Goal: Navigation & Orientation: Find specific page/section

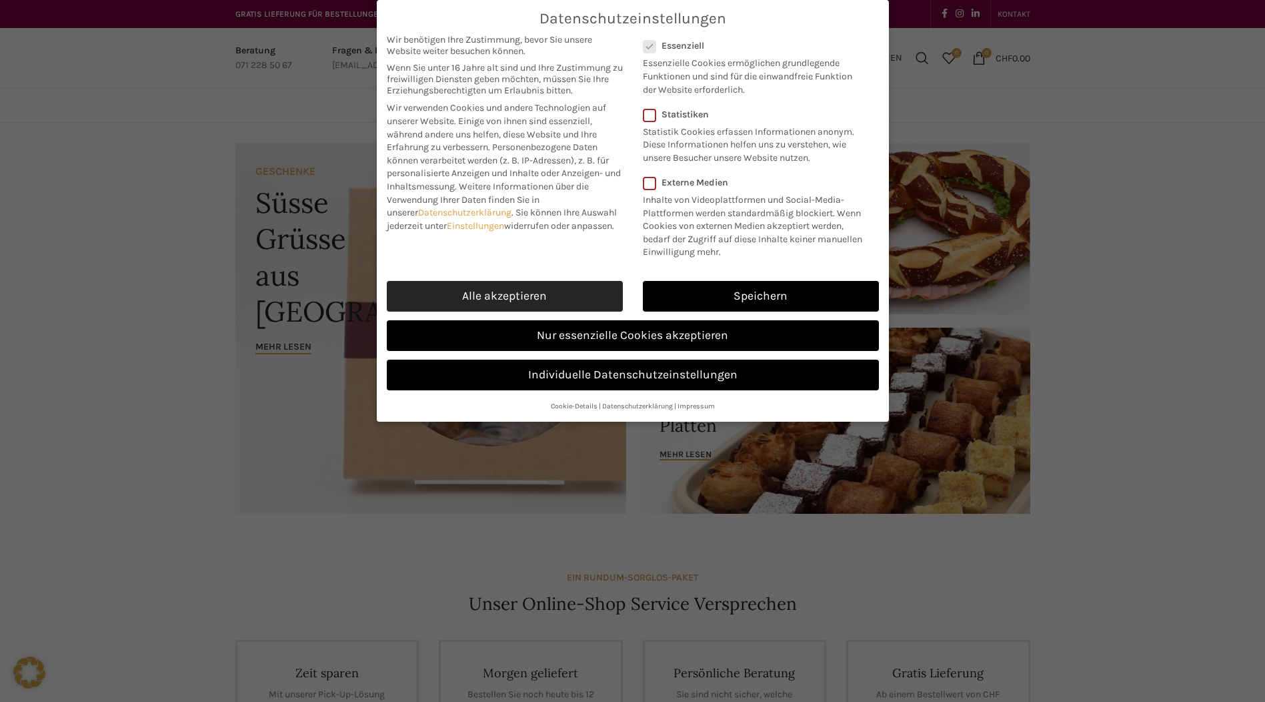
click at [540, 312] on link "Alle akzeptieren" at bounding box center [505, 296] width 236 height 31
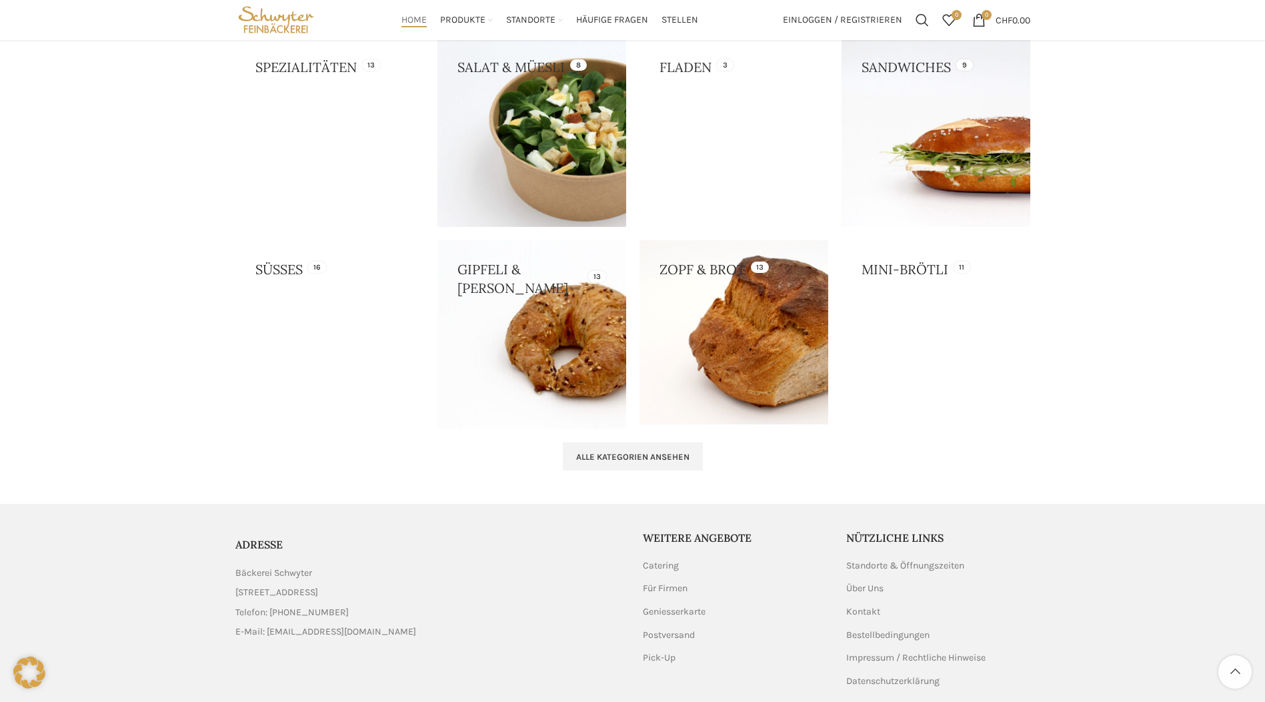
scroll to position [867, 0]
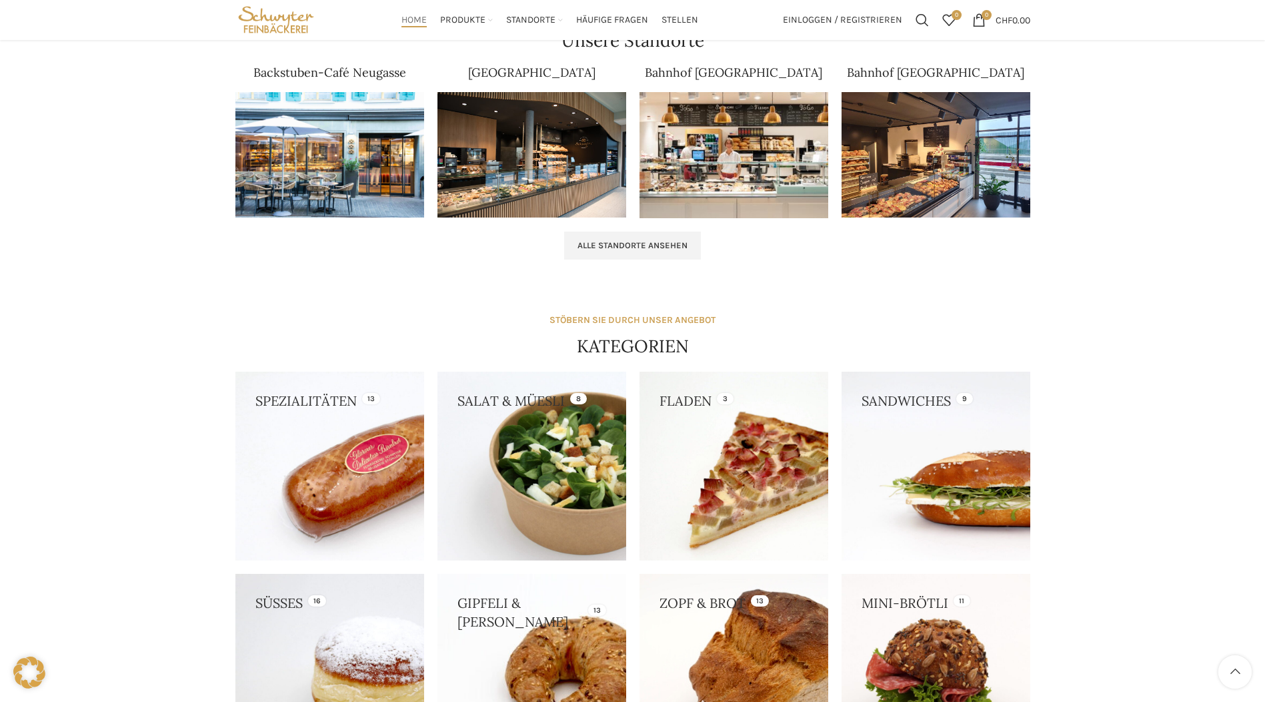
click at [360, 179] on img at bounding box center [329, 155] width 189 height 126
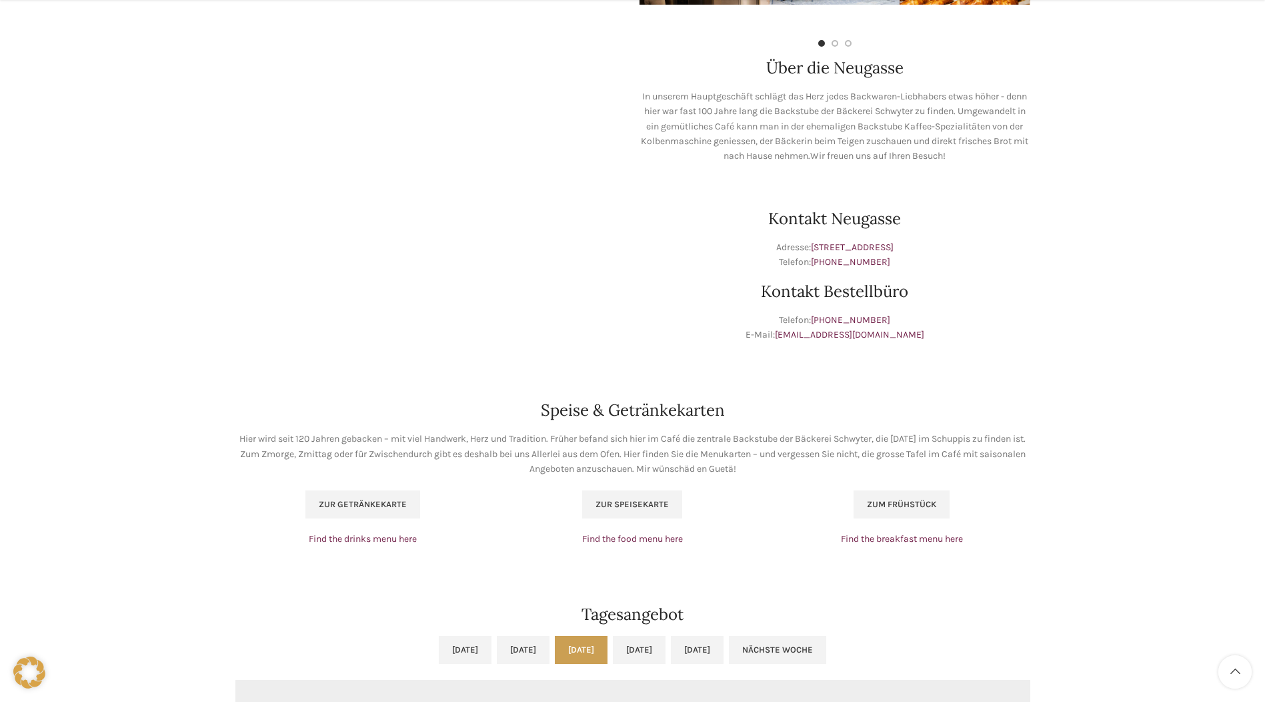
scroll to position [667, 0]
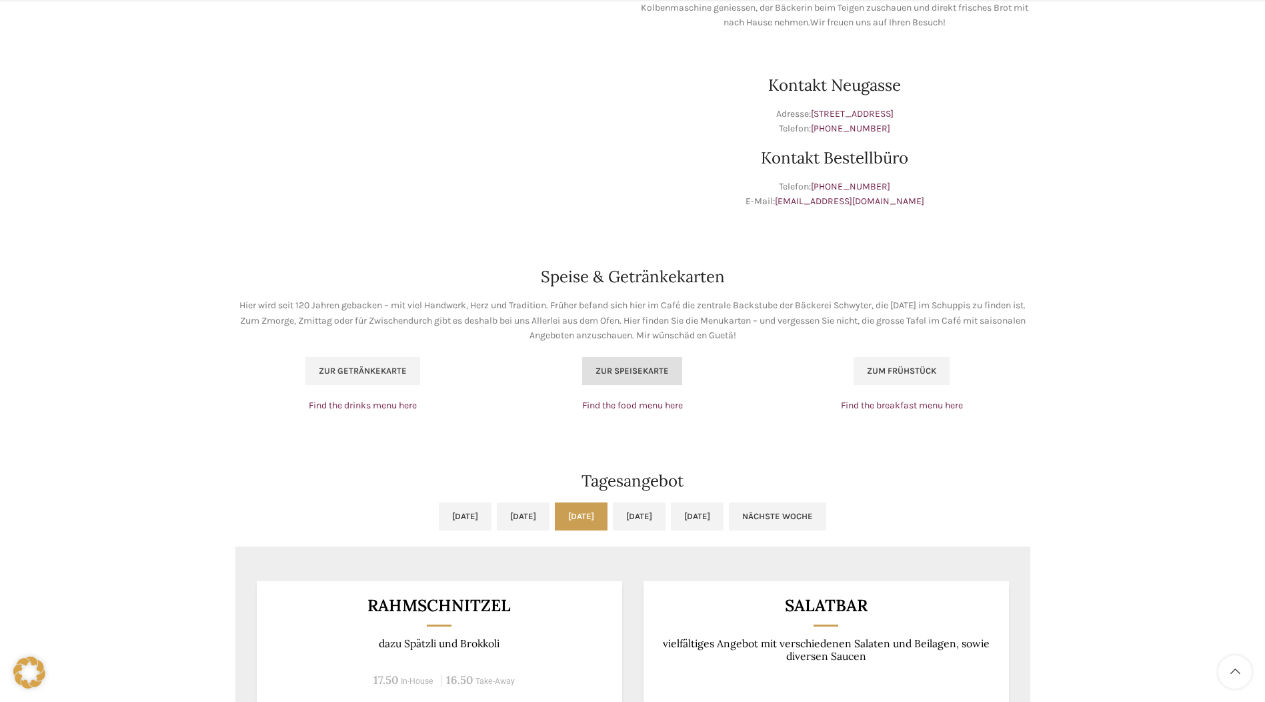
click at [620, 366] on span "Zur Speisekarte" at bounding box center [632, 371] width 73 height 11
